Goal: Transaction & Acquisition: Book appointment/travel/reservation

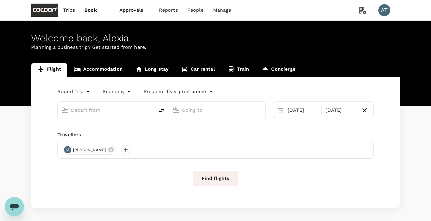
scroll to position [24, 0]
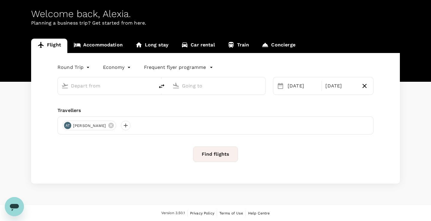
type input "business"
type input "Singapore Changi (SIN)"
type input "[GEOGRAPHIC_DATA], [GEOGRAPHIC_DATA] (any)"
click at [107, 46] on link "Accommodation" at bounding box center [98, 46] width 62 height 14
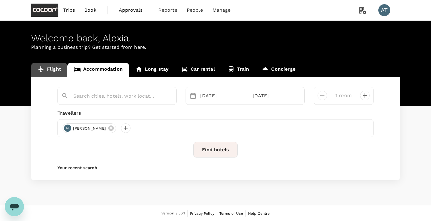
click at [55, 67] on link "Flight" at bounding box center [49, 70] width 36 height 14
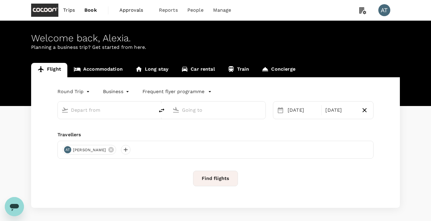
type input "Singapore Changi (SIN)"
type input "[GEOGRAPHIC_DATA], [GEOGRAPHIC_DATA] (any)"
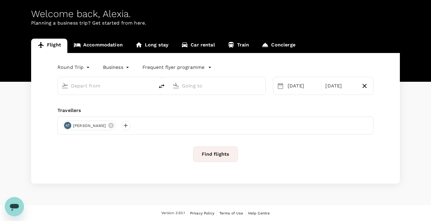
type input "Singapore Changi (SIN)"
type input "[GEOGRAPHIC_DATA], [GEOGRAPHIC_DATA] (any)"
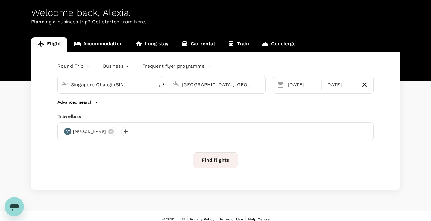
click at [161, 137] on div "AT Alexia Tok" at bounding box center [215, 131] width 316 height 18
click at [306, 85] on div "[DATE]" at bounding box center [302, 85] width 35 height 12
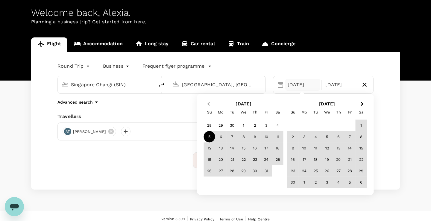
click at [209, 103] on span "Previous Month" at bounding box center [209, 104] width 0 height 7
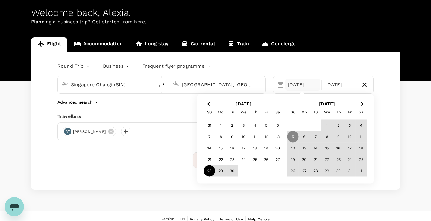
click at [208, 171] on div "28" at bounding box center [209, 170] width 11 height 11
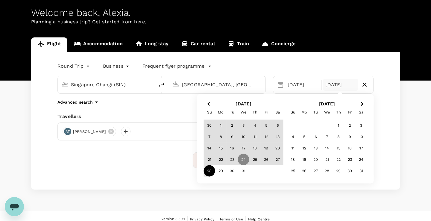
click at [208, 171] on div "28" at bounding box center [209, 170] width 11 height 11
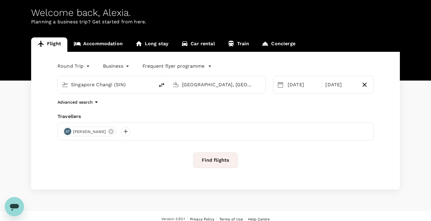
click at [129, 82] on input "Singapore Changi (SIN)" at bounding box center [106, 84] width 71 height 9
click at [111, 106] on p "Tokyo Intl" at bounding box center [115, 108] width 104 height 6
type input "Tokyo Intl (HND)"
click at [200, 83] on input "[GEOGRAPHIC_DATA], [GEOGRAPHIC_DATA] (any)" at bounding box center [217, 84] width 71 height 9
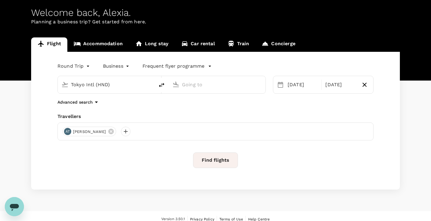
scroll to position [0, 0]
type input "h"
click at [201, 98] on p "[GEOGRAPHIC_DATA], [GEOGRAPHIC_DATA]" at bounding box center [226, 97] width 120 height 6
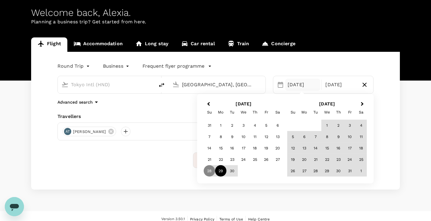
type input "[GEOGRAPHIC_DATA], [GEOGRAPHIC_DATA] (any)"
click at [213, 172] on div "28" at bounding box center [209, 170] width 11 height 11
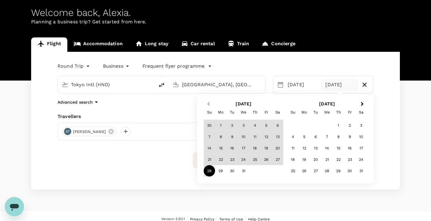
click at [209, 103] on span "Previous Month" at bounding box center [209, 104] width 0 height 7
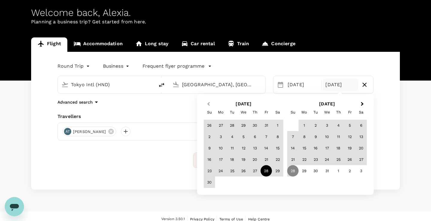
click at [209, 103] on span "Previous Month" at bounding box center [209, 104] width 0 height 7
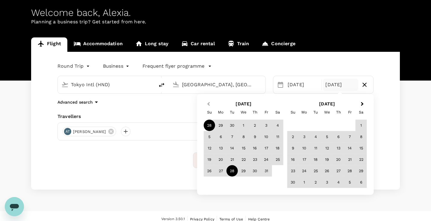
click at [209, 103] on span "Previous Month" at bounding box center [209, 104] width 0 height 7
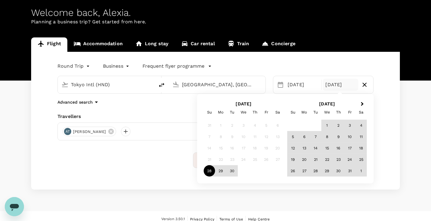
click at [211, 171] on div "28" at bounding box center [209, 170] width 11 height 11
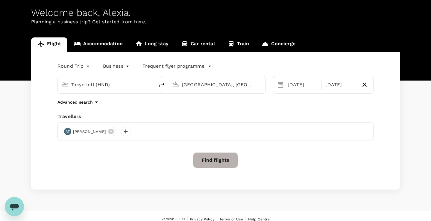
click at [208, 161] on button "Find flights" at bounding box center [215, 160] width 45 height 16
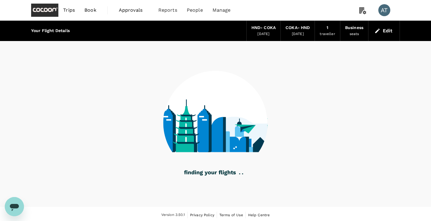
click at [351, 30] on div "Business" at bounding box center [354, 28] width 18 height 7
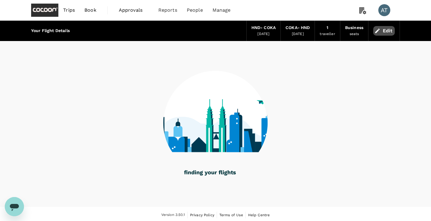
click at [380, 34] on button "Edit" at bounding box center [384, 31] width 22 height 10
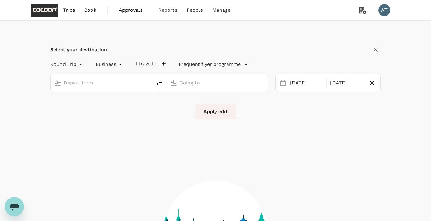
type input "Tokyo Intl (HND)"
type input "[GEOGRAPHIC_DATA], [GEOGRAPHIC_DATA] (any)"
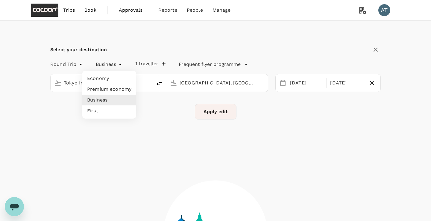
click at [118, 65] on body "Trips Book Approvals 0 Reports People Manage AT Select your destination Round T…" at bounding box center [215, 166] width 431 height 333
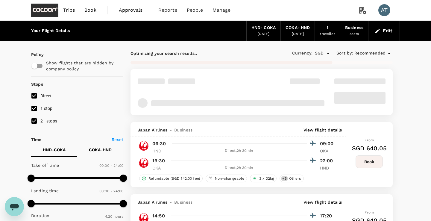
type input "335"
click at [378, 30] on icon "button" at bounding box center [377, 30] width 4 height 4
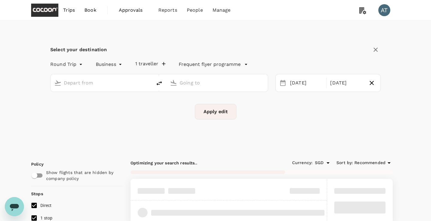
type input "Tokyo Intl (HND)"
type input "[GEOGRAPHIC_DATA], [GEOGRAPHIC_DATA] (any)"
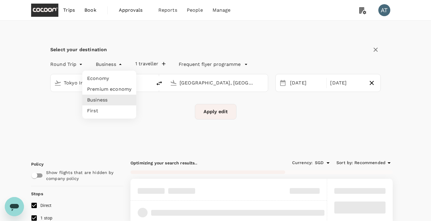
click at [107, 76] on li "Economy" at bounding box center [109, 78] width 54 height 11
type input "economy"
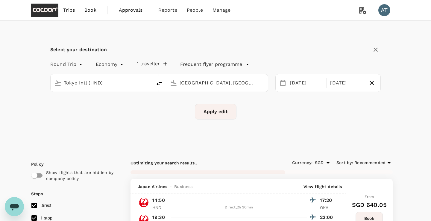
click at [71, 78] on li "One-Way" at bounding box center [67, 78] width 36 height 11
type input "oneway"
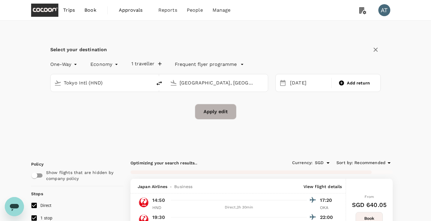
click at [205, 112] on button "Apply edit" at bounding box center [216, 112] width 42 height 16
checkbox input "false"
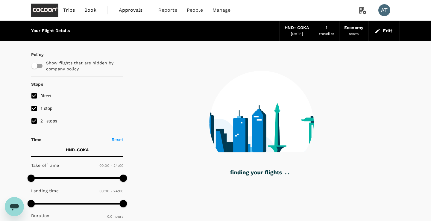
type input "1290"
checkbox input "true"
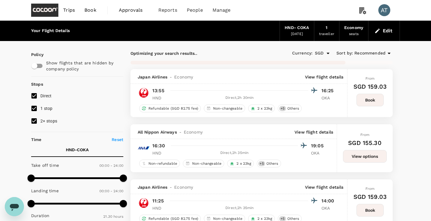
type input "1430"
click at [381, 32] on button "Edit" at bounding box center [384, 31] width 22 height 10
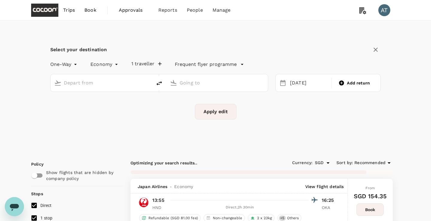
type input "Tokyo Intl (HND)"
type input "[GEOGRAPHIC_DATA], [GEOGRAPHIC_DATA] (any)"
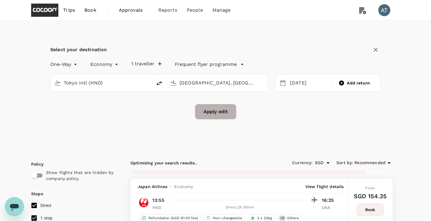
click at [208, 113] on button "Apply edit" at bounding box center [216, 112] width 42 height 16
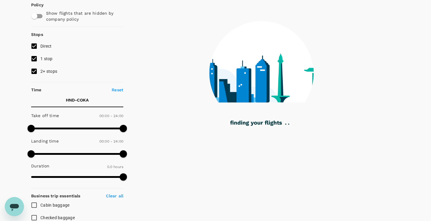
scroll to position [54, 0]
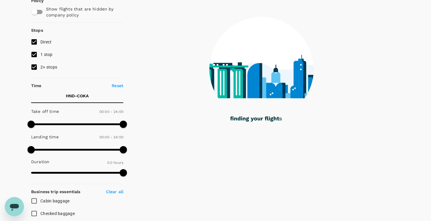
checkbox input "true"
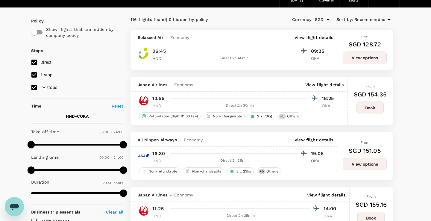
scroll to position [34, 0]
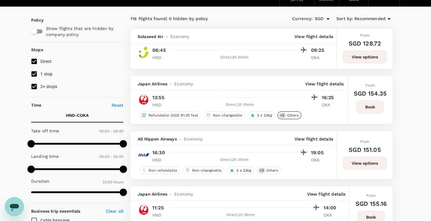
click at [289, 116] on span "Others" at bounding box center [293, 115] width 17 height 5
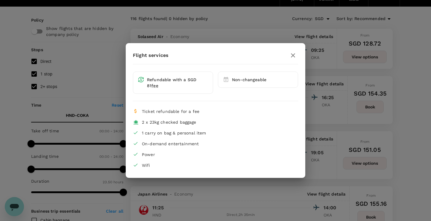
click at [296, 57] on icon "button" at bounding box center [292, 55] width 7 height 7
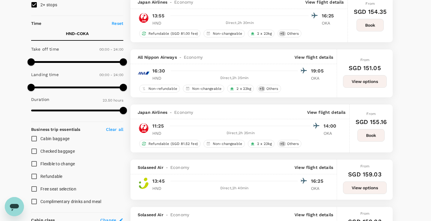
scroll to position [0, 0]
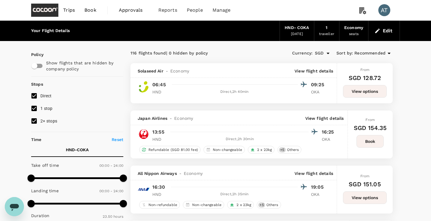
click at [387, 52] on icon at bounding box center [389, 53] width 7 height 7
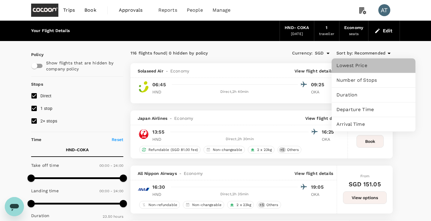
click at [379, 62] on div "Lowest Price" at bounding box center [374, 65] width 84 height 14
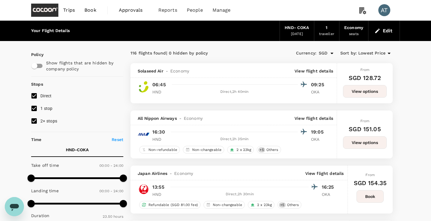
click at [382, 52] on span "Lowest Price" at bounding box center [371, 53] width 27 height 7
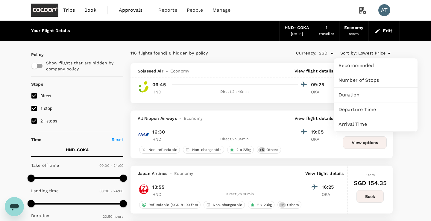
click at [376, 63] on span "Recommended" at bounding box center [376, 65] width 74 height 7
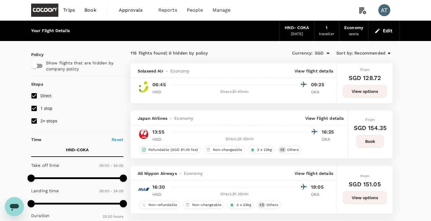
click at [335, 116] on p "View flight details" at bounding box center [324, 118] width 39 height 6
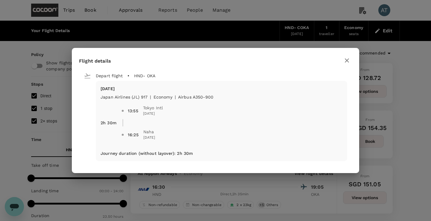
click at [398, 120] on div "Flight details Depart flight HND - OKA [DATE] Japan Airlines (JL) 917 | economy…" at bounding box center [215, 110] width 431 height 221
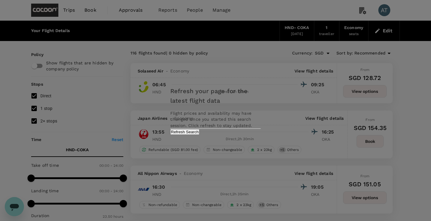
click at [239, 133] on div "Refresh your page for the latest flight data Flight prices and availability may…" at bounding box center [215, 110] width 105 height 60
click at [199, 135] on button "Refresh Search" at bounding box center [184, 132] width 29 height 6
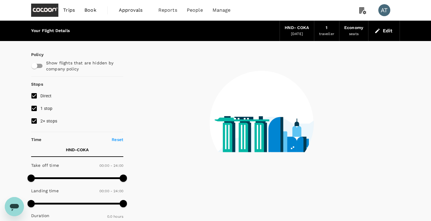
type input "1290"
